Goal: Transaction & Acquisition: Purchase product/service

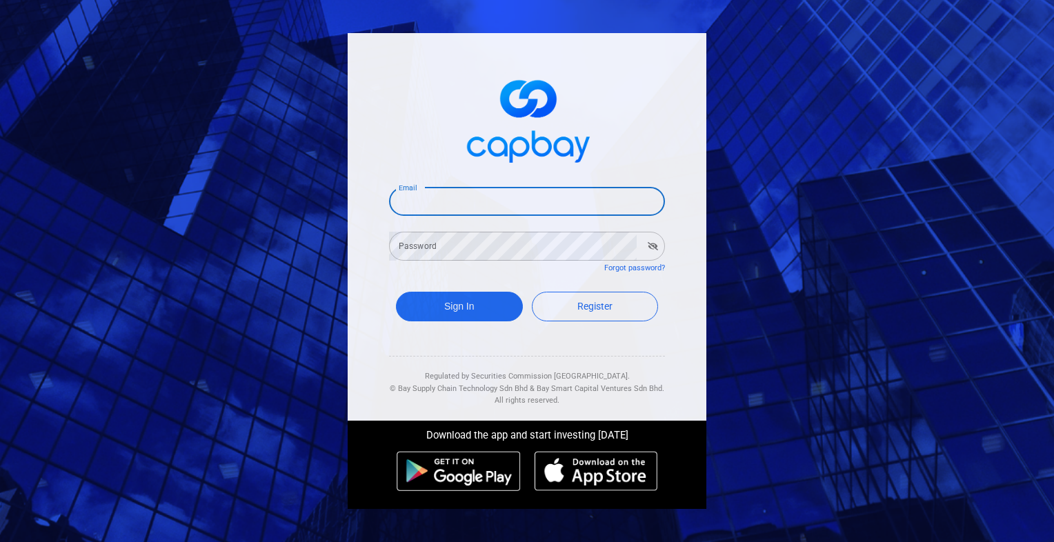
click at [498, 207] on input "Email" at bounding box center [527, 201] width 276 height 29
type input "[EMAIL_ADDRESS][DOMAIN_NAME]"
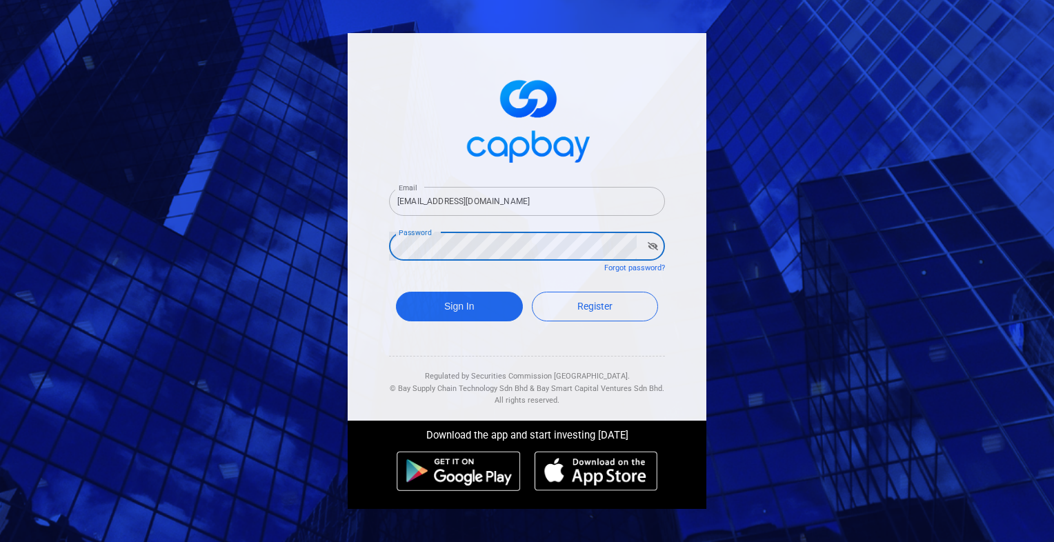
click at [396, 292] on button "Sign In" at bounding box center [459, 307] width 127 height 30
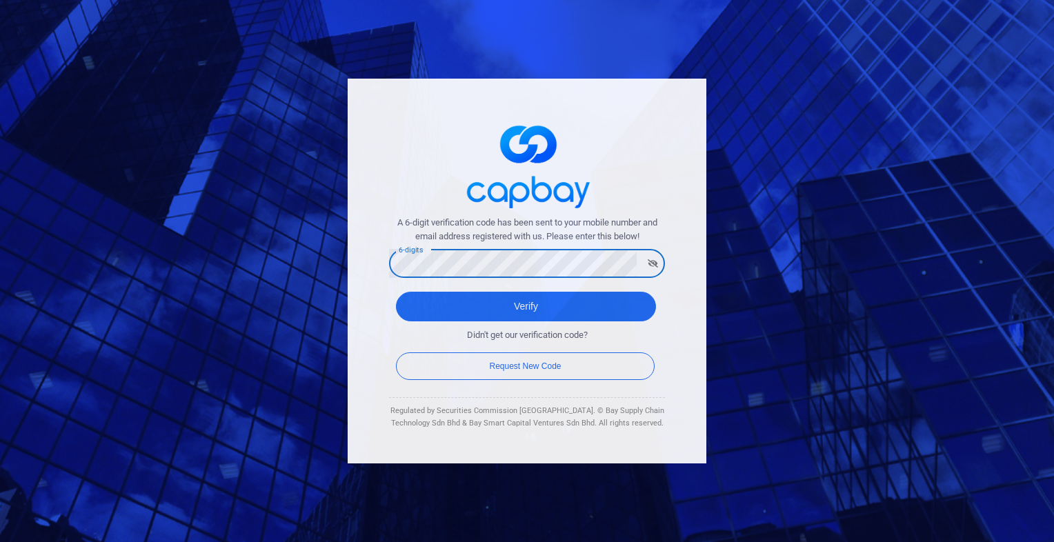
click at [396, 292] on button "Verify" at bounding box center [526, 307] width 260 height 30
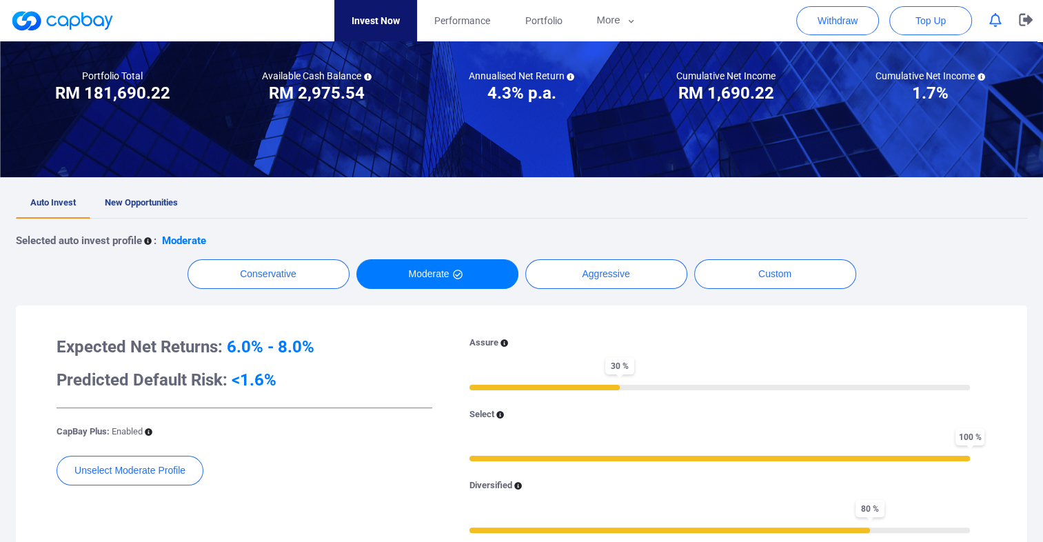
scroll to position [138, 0]
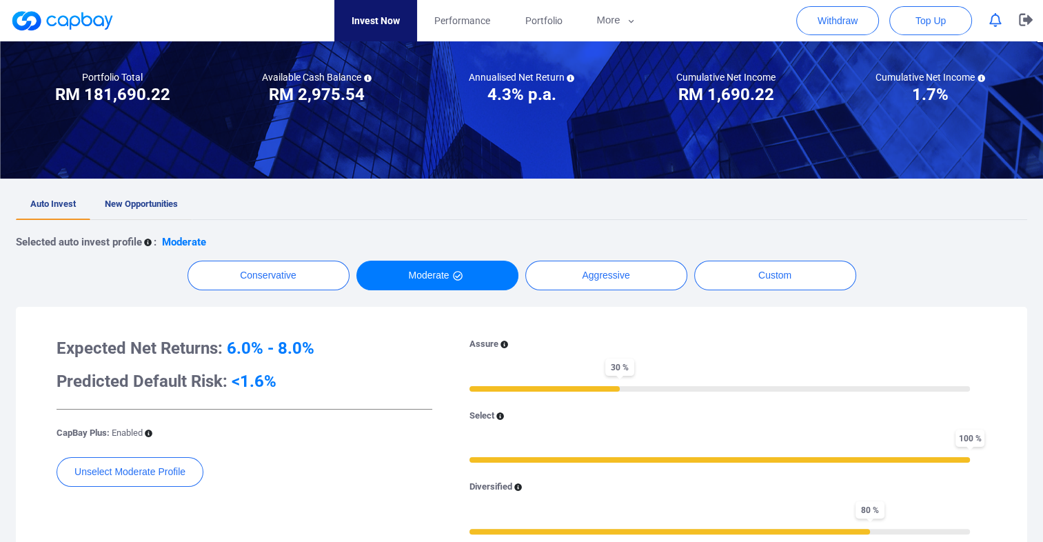
click at [154, 205] on span "New Opportunities" at bounding box center [141, 204] width 73 height 10
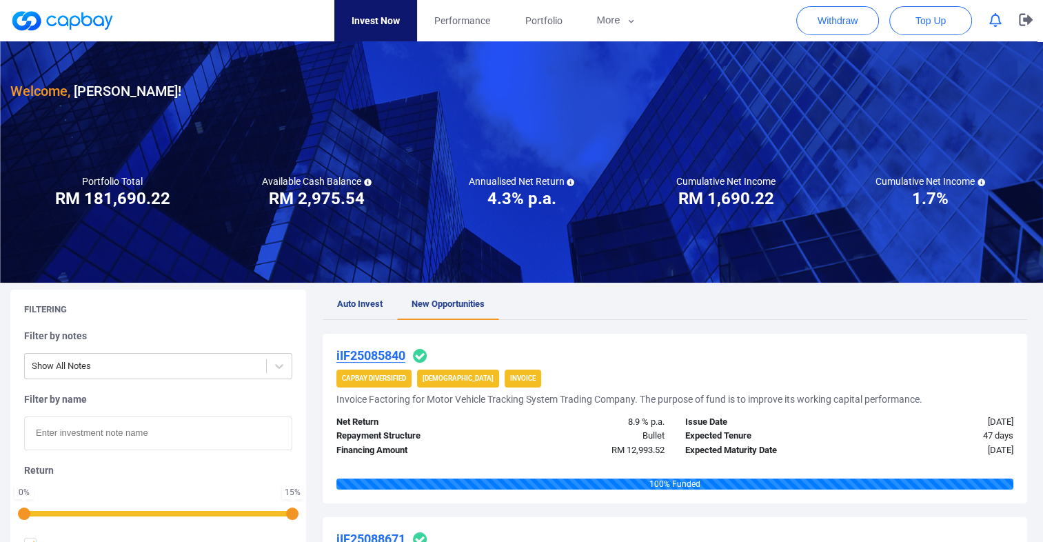
click at [368, 302] on span "Auto Invest" at bounding box center [360, 304] width 46 height 10
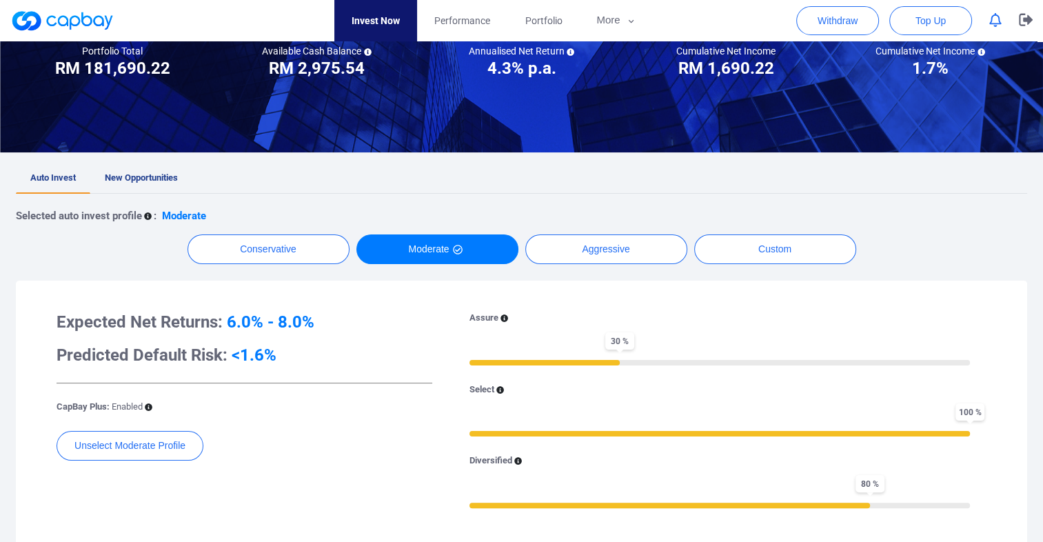
scroll to position [207, 0]
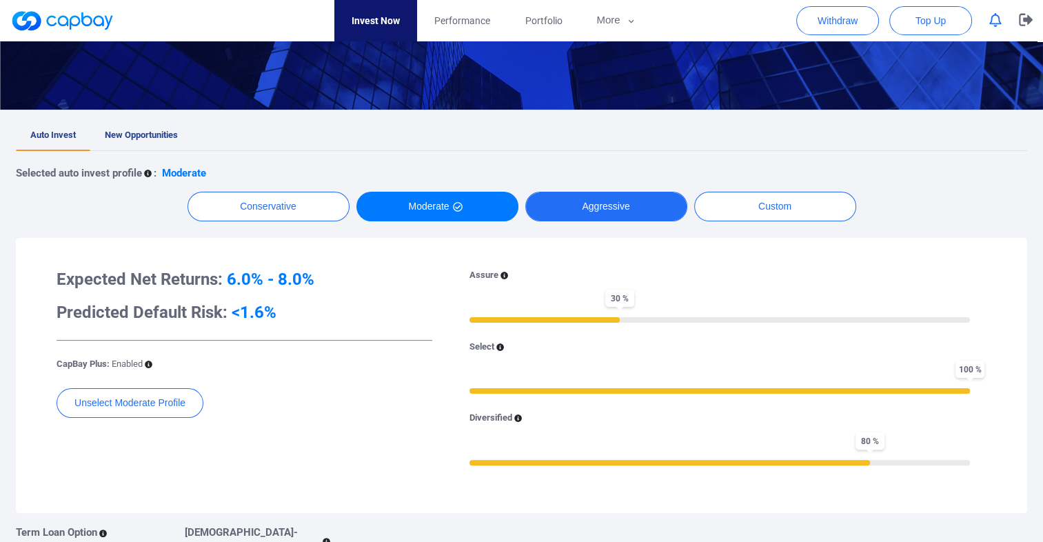
click at [637, 206] on button "Aggressive" at bounding box center [606, 207] width 162 height 30
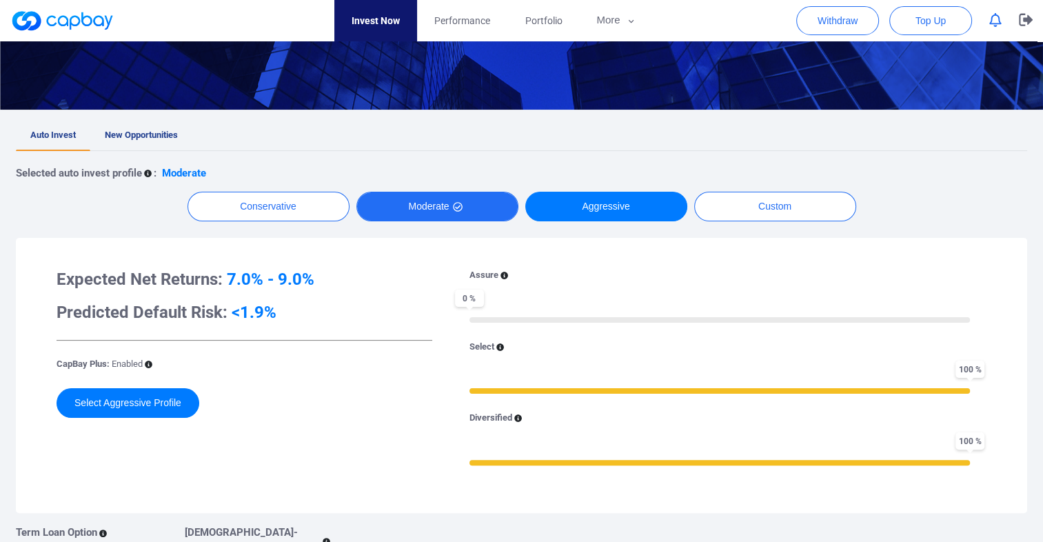
click at [416, 206] on button "Moderate" at bounding box center [438, 207] width 162 height 30
